Goal: Task Accomplishment & Management: Manage account settings

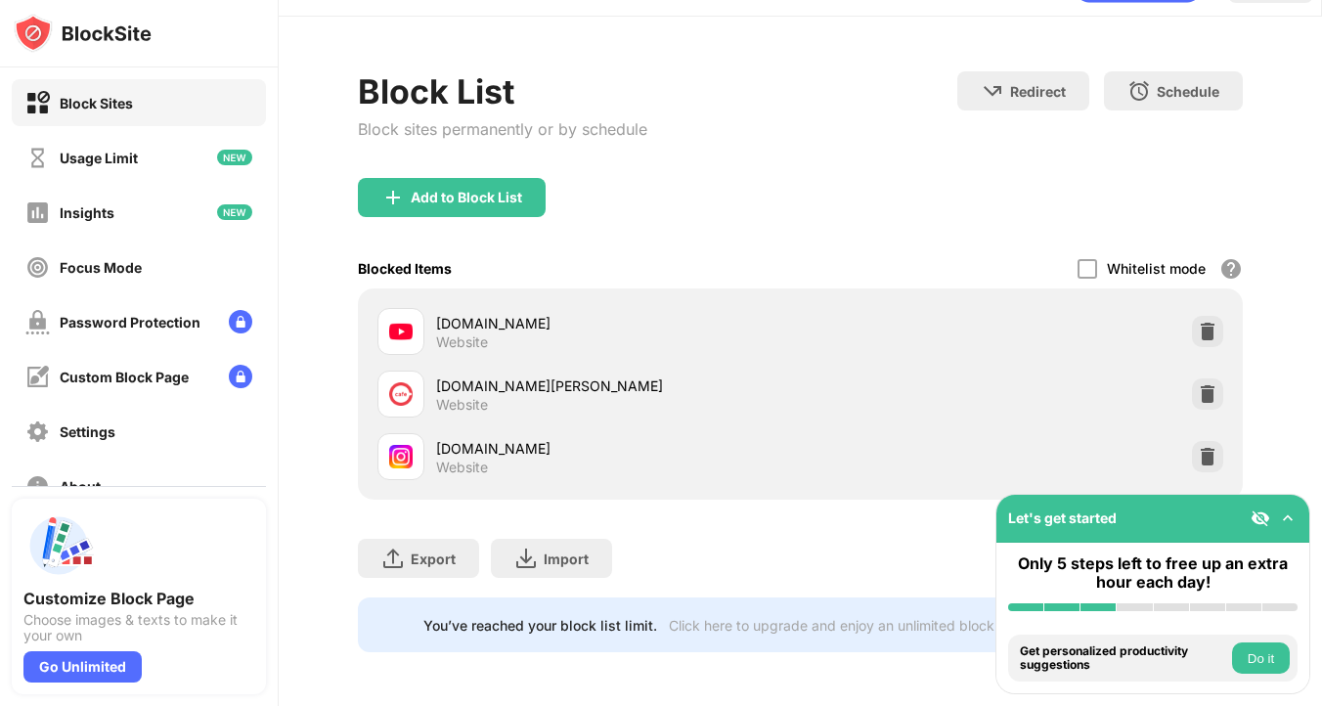
scroll to position [49, 0]
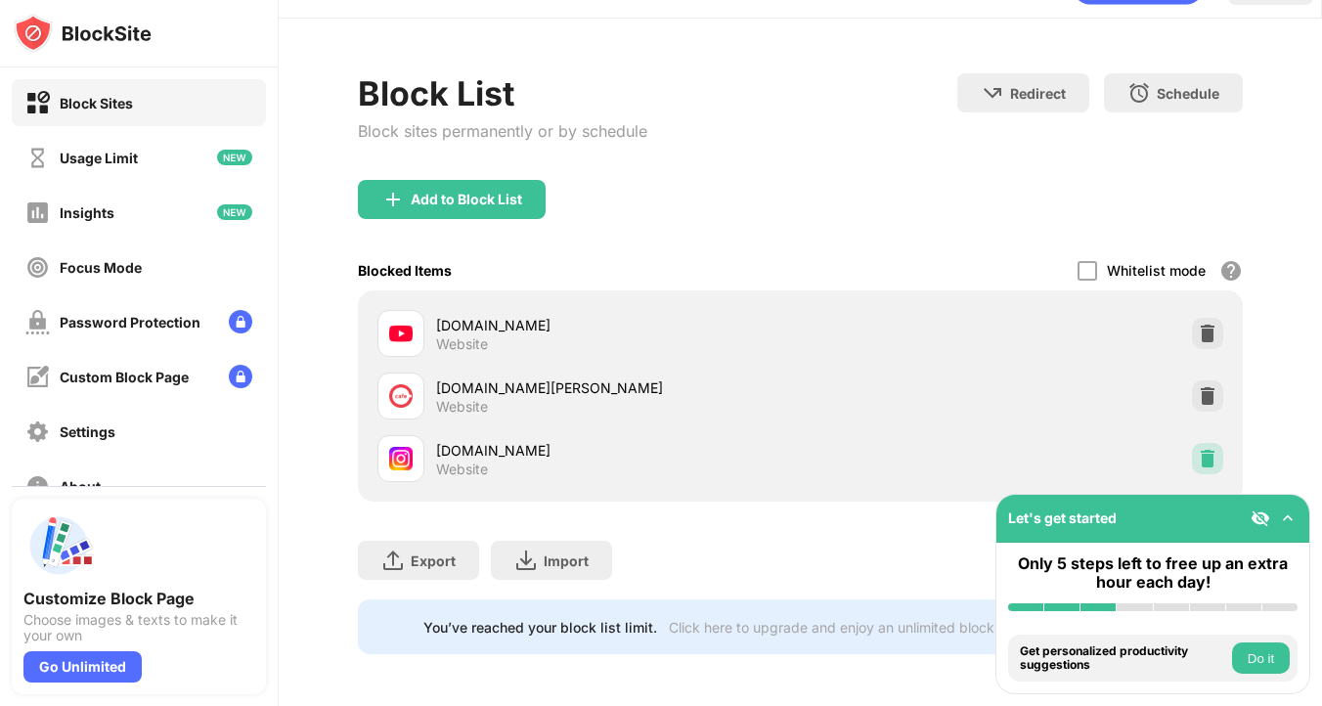
click at [1201, 454] on img at bounding box center [1208, 459] width 20 height 20
